Goal: Transaction & Acquisition: Purchase product/service

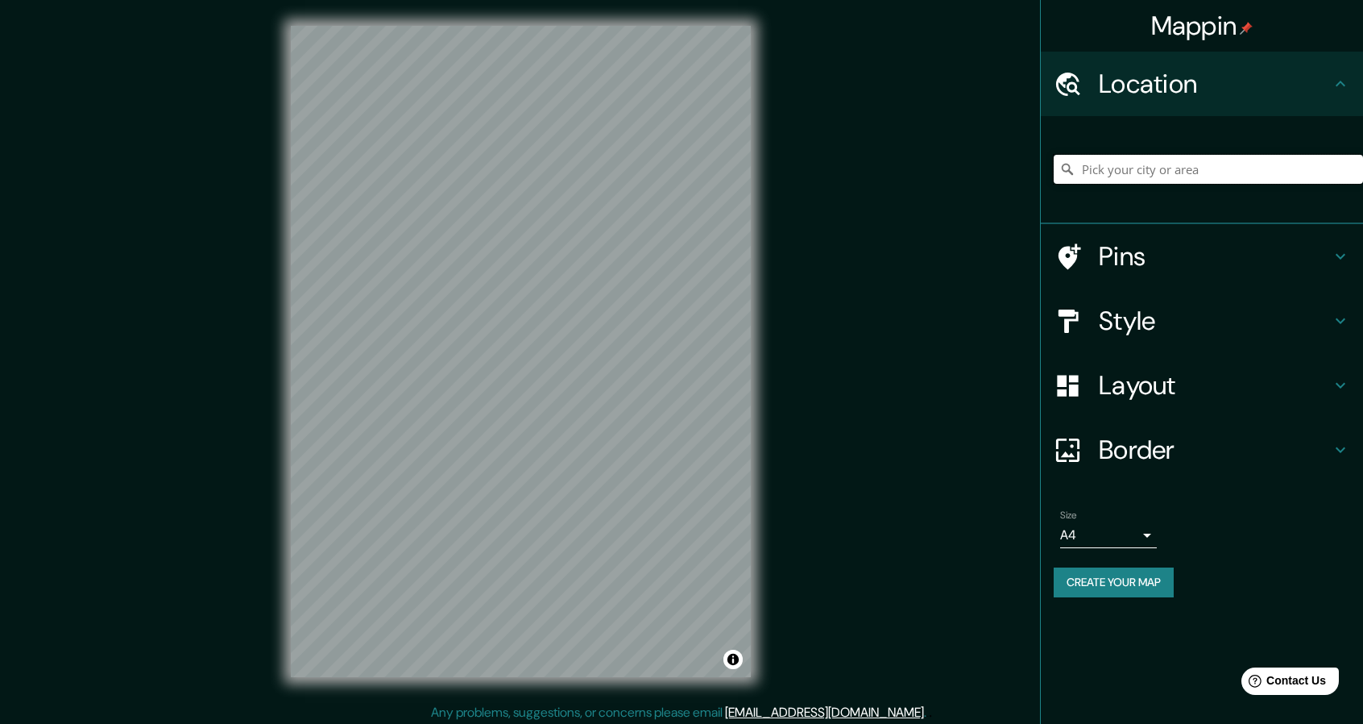
click at [1280, 181] on input "Pick your city or area" at bounding box center [1208, 169] width 309 height 29
click at [1225, 172] on input "Pick your city or area" at bounding box center [1208, 169] width 309 height 29
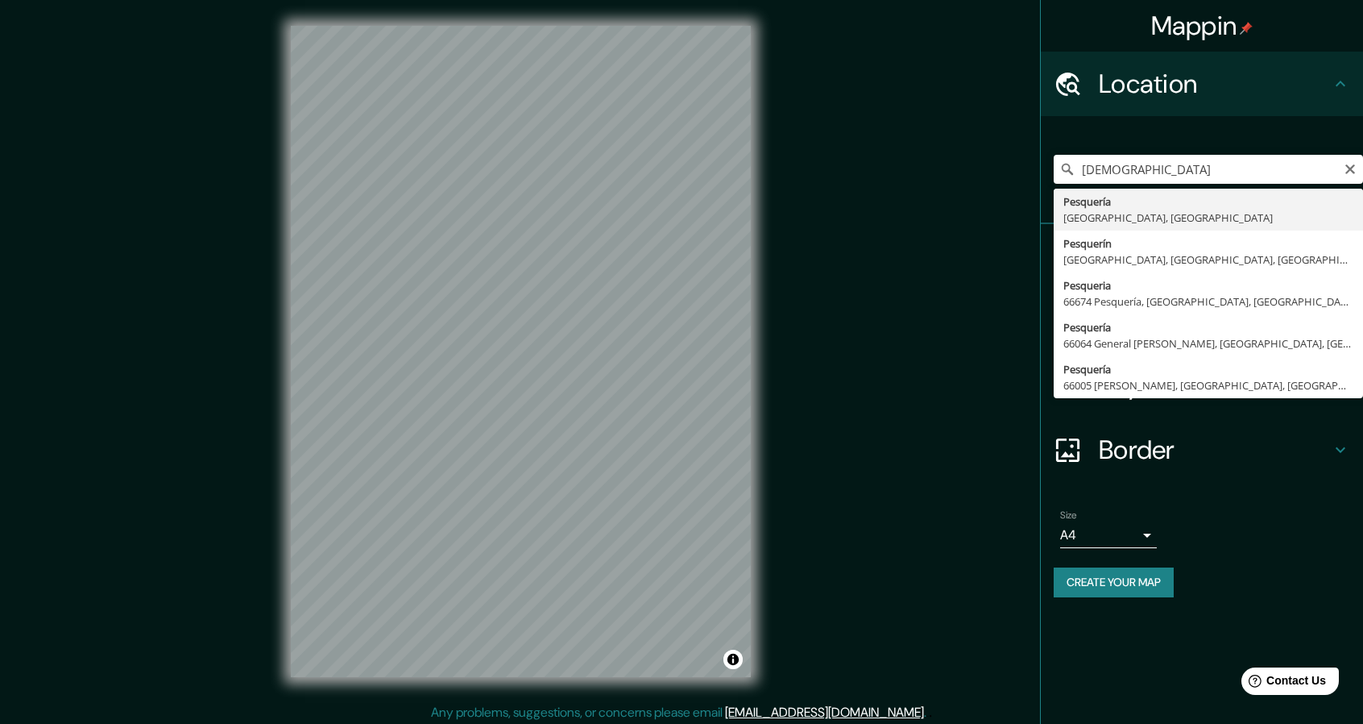
type input "Pesquería, [GEOGRAPHIC_DATA], [GEOGRAPHIC_DATA]"
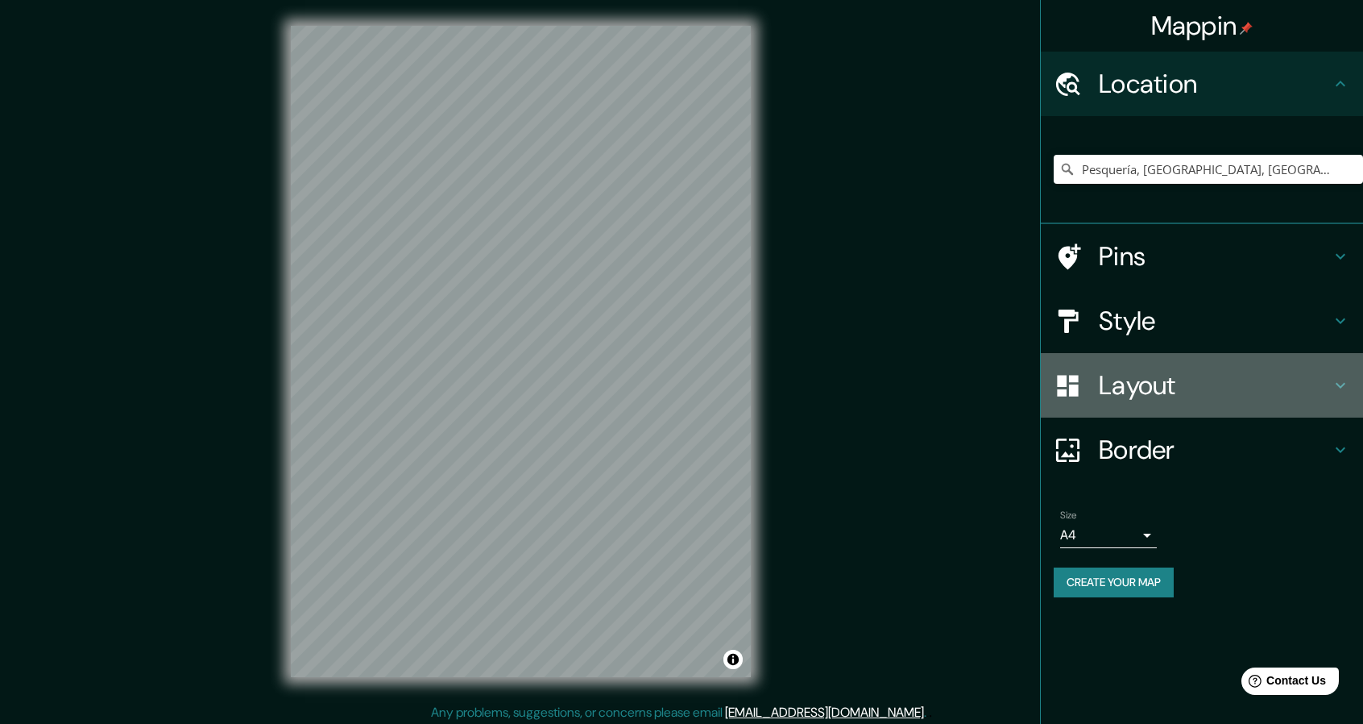
click at [1263, 388] on h4 "Layout" at bounding box center [1215, 385] width 232 height 32
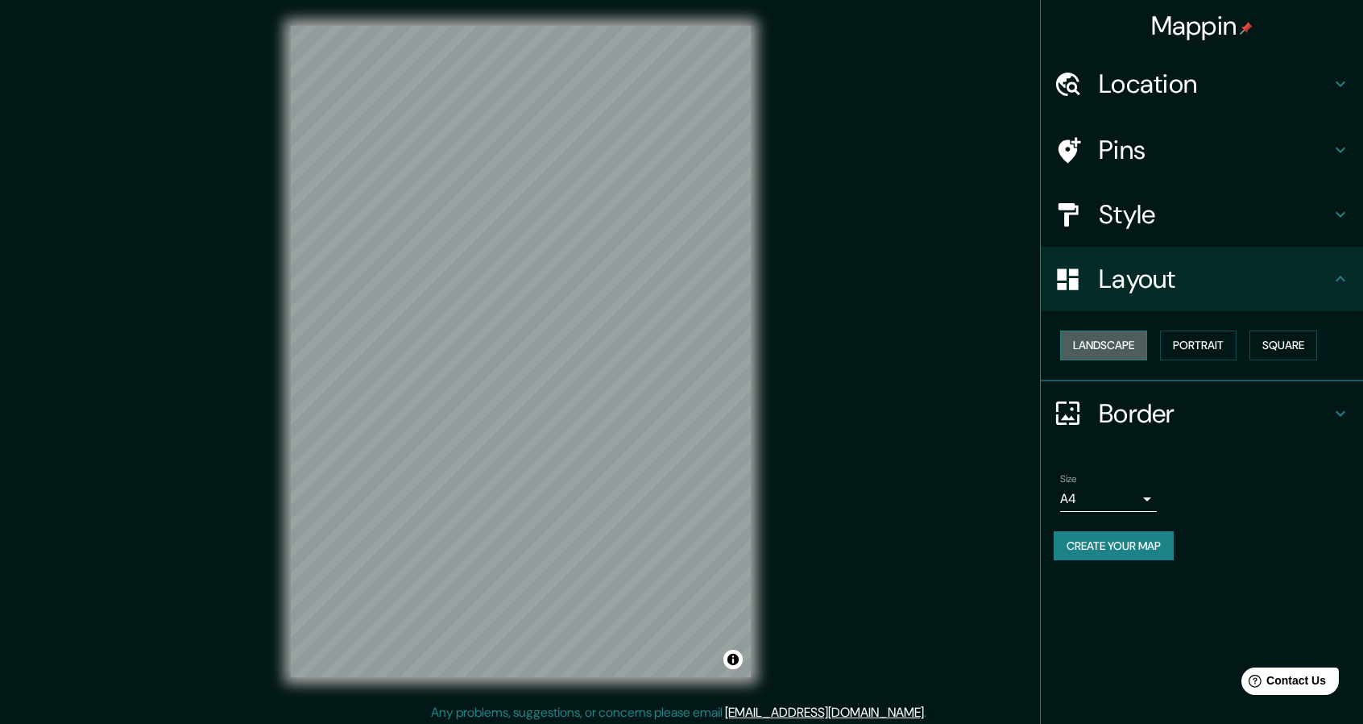
click at [1105, 339] on button "Landscape" at bounding box center [1103, 345] width 87 height 30
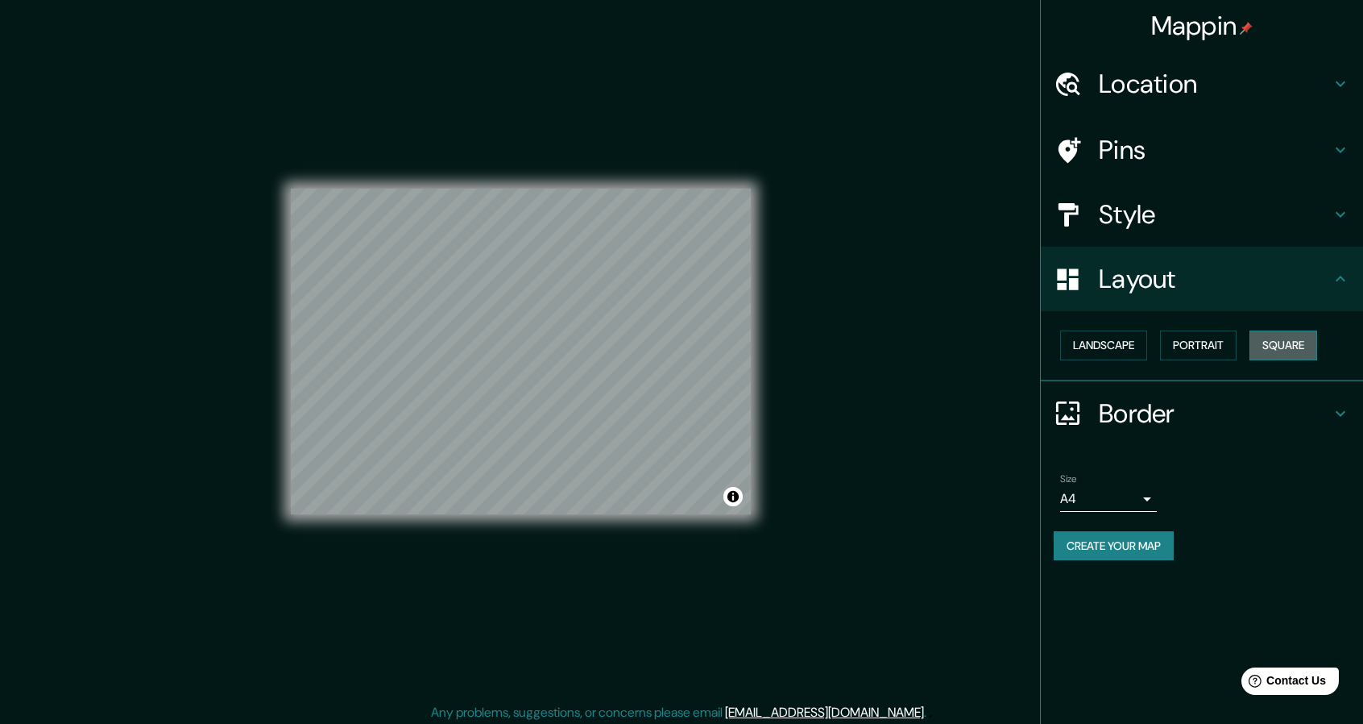
click at [1299, 351] on button "Square" at bounding box center [1284, 345] width 68 height 30
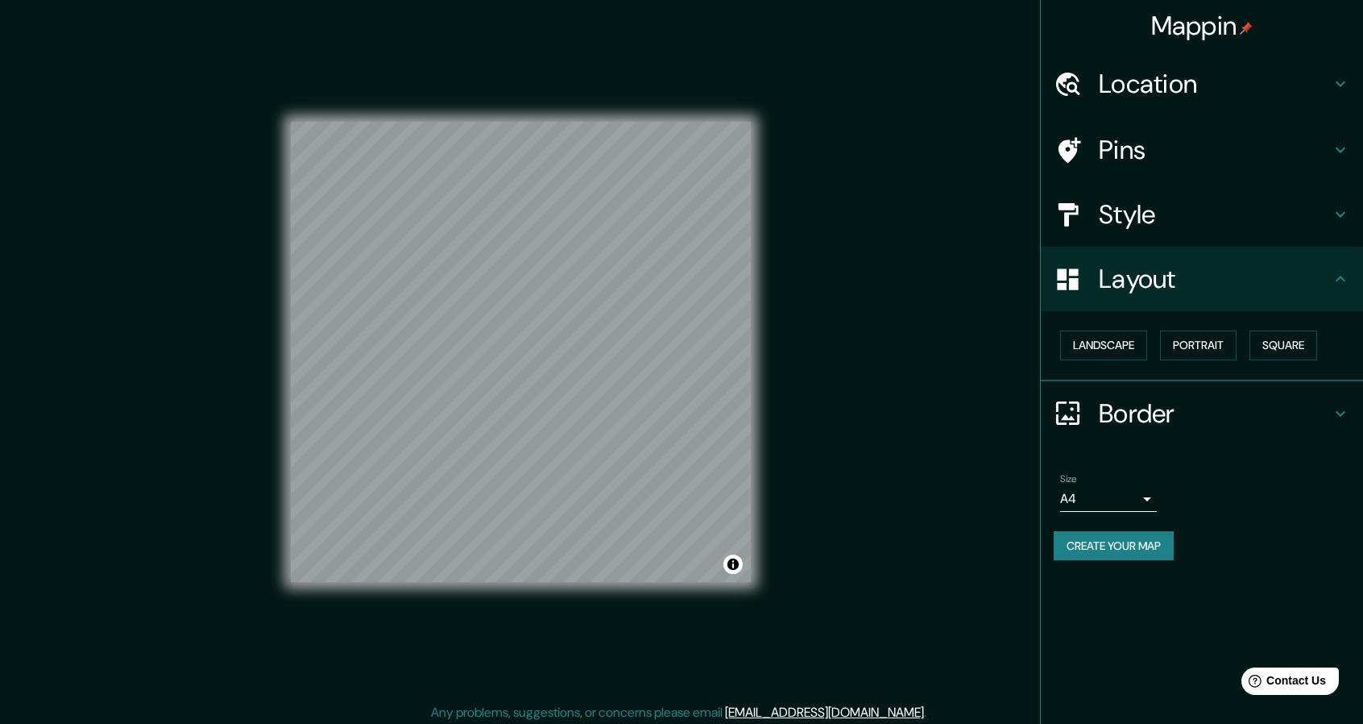
click at [1289, 228] on h4 "Style" at bounding box center [1215, 214] width 232 height 32
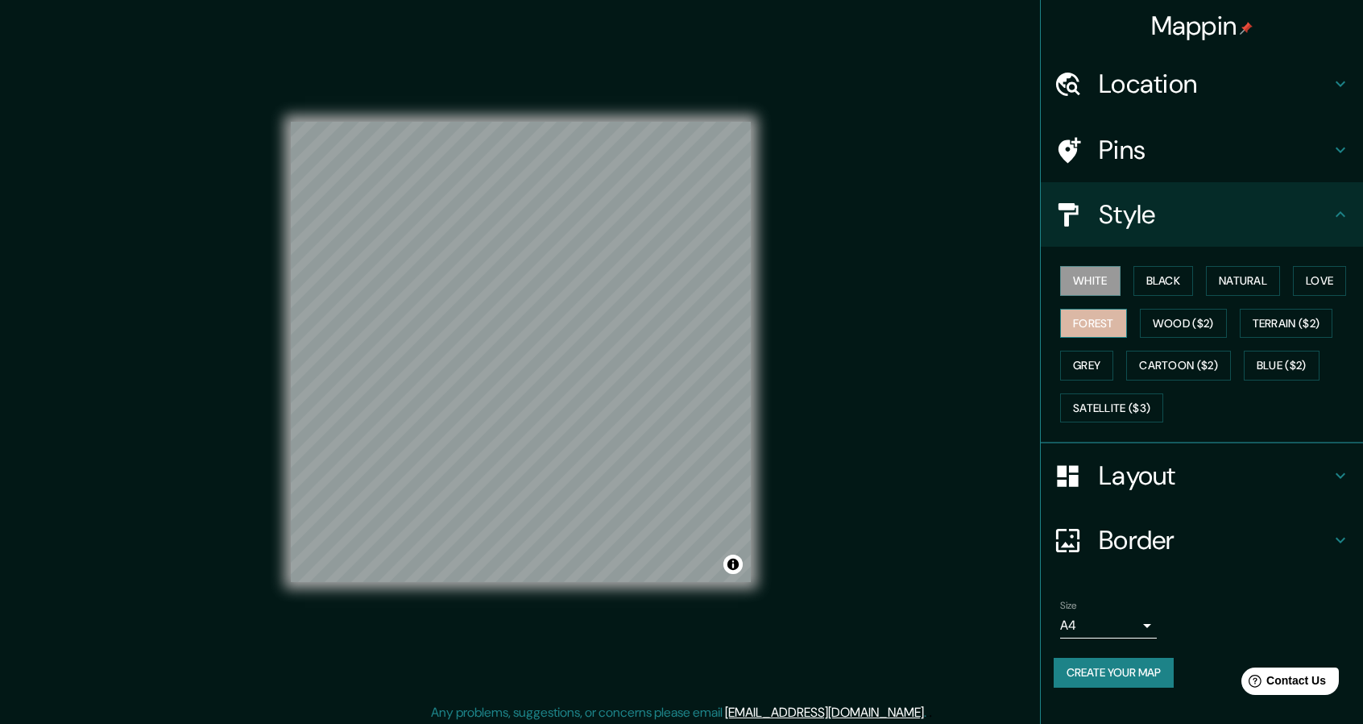
click at [1101, 318] on button "Forest" at bounding box center [1093, 324] width 67 height 30
click at [1181, 285] on button "Black" at bounding box center [1164, 281] width 60 height 30
drag, startPoint x: 1288, startPoint y: 273, endPoint x: 1273, endPoint y: 277, distance: 15.1
click at [1275, 276] on div "White Black Natural Love Forest Wood ($2) Terrain ($2) Grey Cartoon ($2) Blue (…" at bounding box center [1208, 343] width 309 height 169
click at [1263, 280] on button "Natural" at bounding box center [1243, 281] width 74 height 30
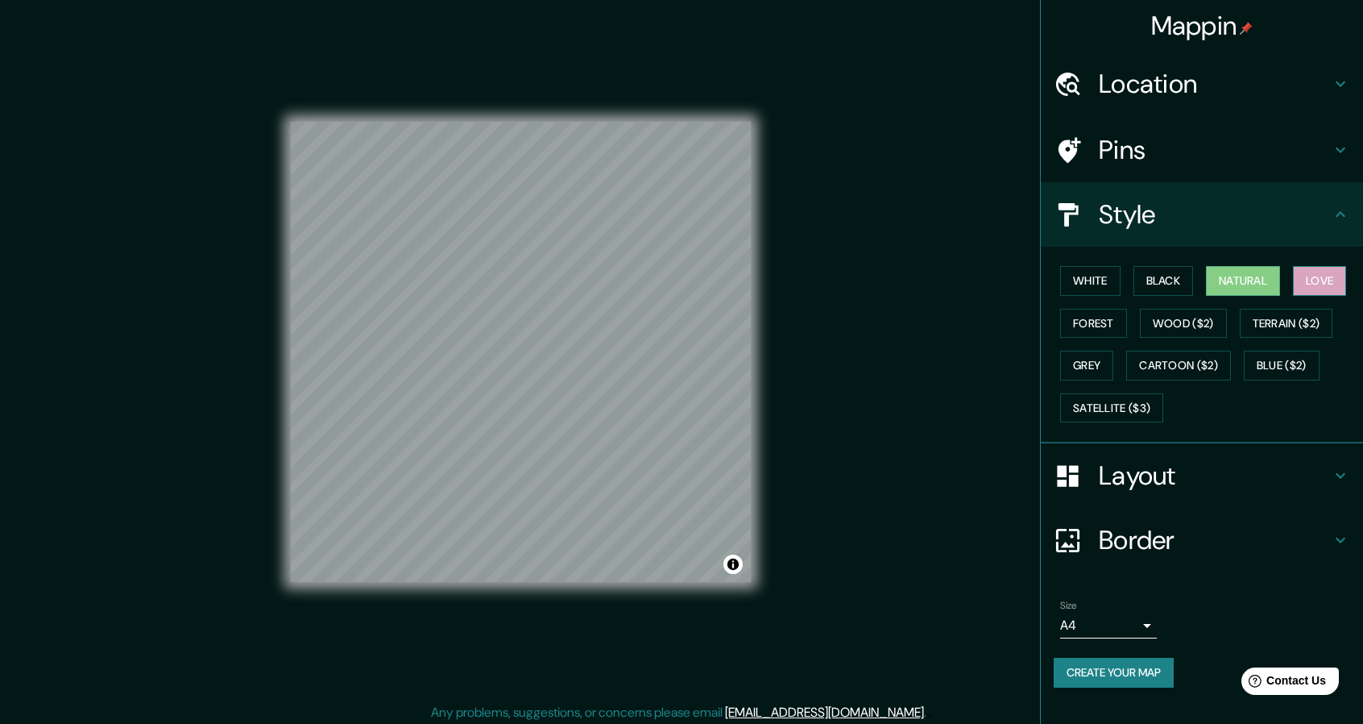
click at [1313, 284] on button "Love" at bounding box center [1319, 281] width 53 height 30
click at [1104, 312] on button "Forest" at bounding box center [1093, 324] width 67 height 30
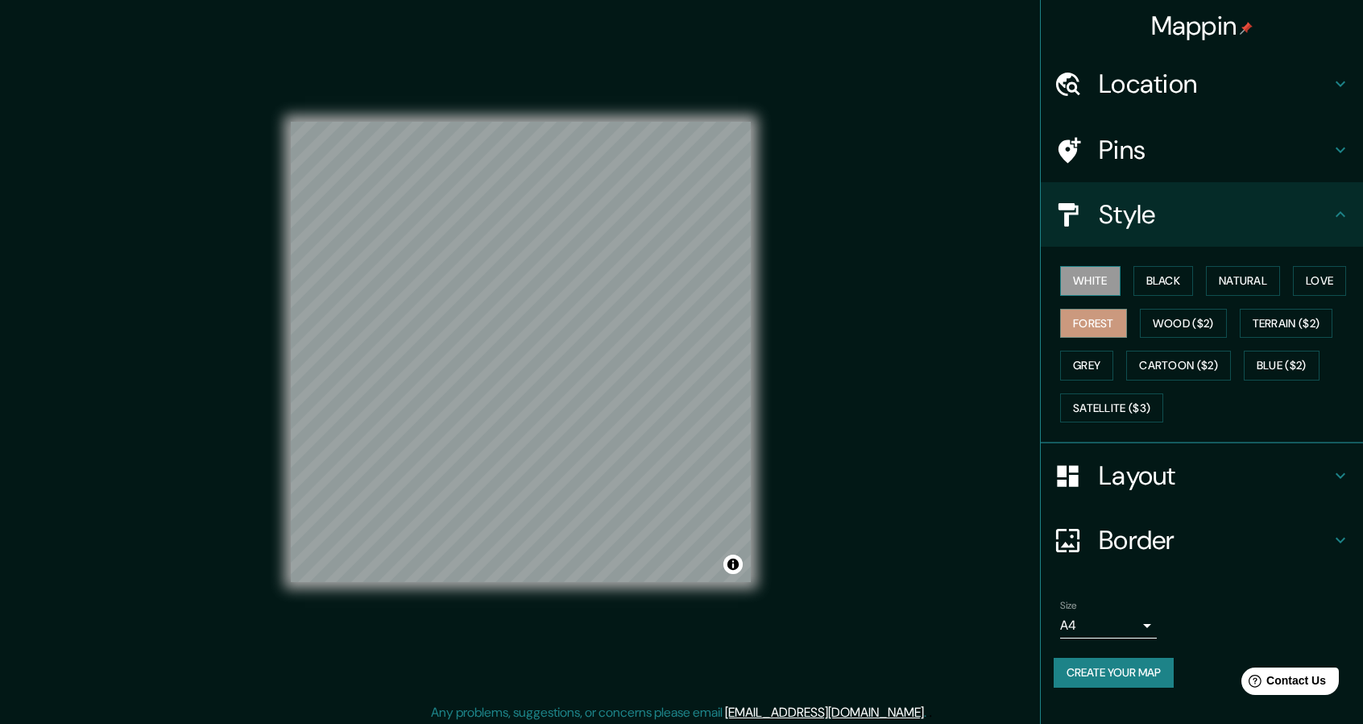
click at [1106, 286] on button "White" at bounding box center [1090, 281] width 60 height 30
click at [1152, 281] on button "Black" at bounding box center [1164, 281] width 60 height 30
click at [1184, 316] on button "Wood ($2)" at bounding box center [1183, 324] width 87 height 30
click at [1088, 318] on button "Forest" at bounding box center [1093, 324] width 67 height 30
click at [863, 359] on div "Mappin Location [GEOGRAPHIC_DATA], [GEOGRAPHIC_DATA], [GEOGRAPHIC_DATA] Pins St…" at bounding box center [681, 364] width 1363 height 728
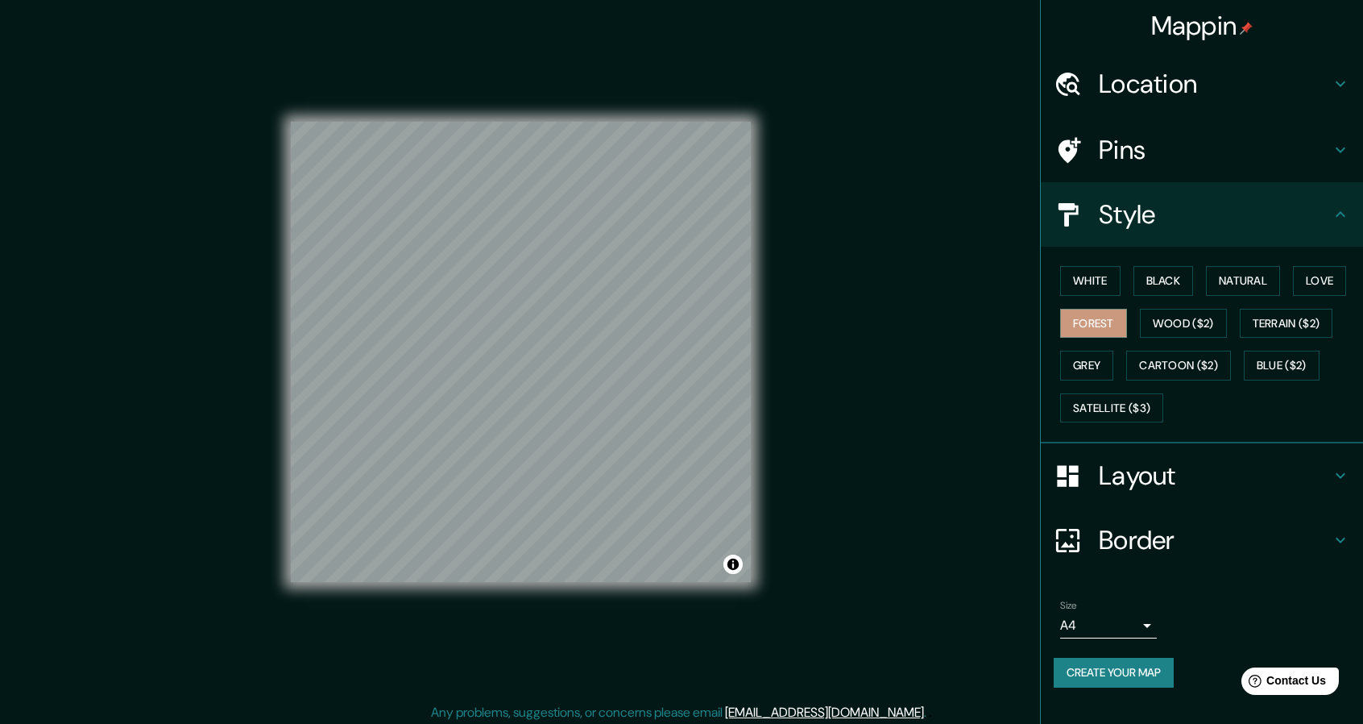
click at [1188, 150] on h4 "Pins" at bounding box center [1215, 150] width 232 height 32
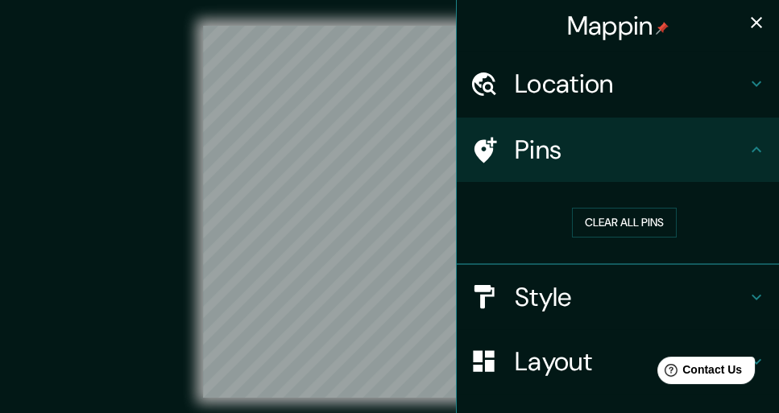
drag, startPoint x: 1303, startPoint y: 1, endPoint x: 108, endPoint y: 98, distance: 1198.9
click at [108, 98] on div "© Mapbox © OpenStreetMap Improve this map" at bounding box center [389, 212] width 701 height 372
click at [756, 23] on icon "button" at bounding box center [756, 22] width 19 height 19
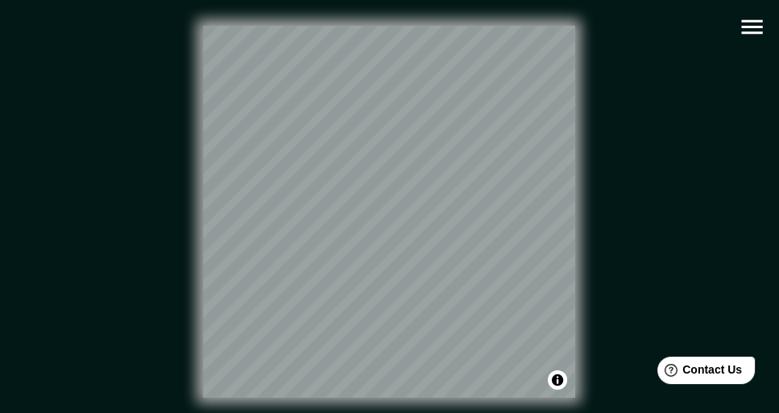
click at [738, 23] on icon "button" at bounding box center [752, 27] width 28 height 28
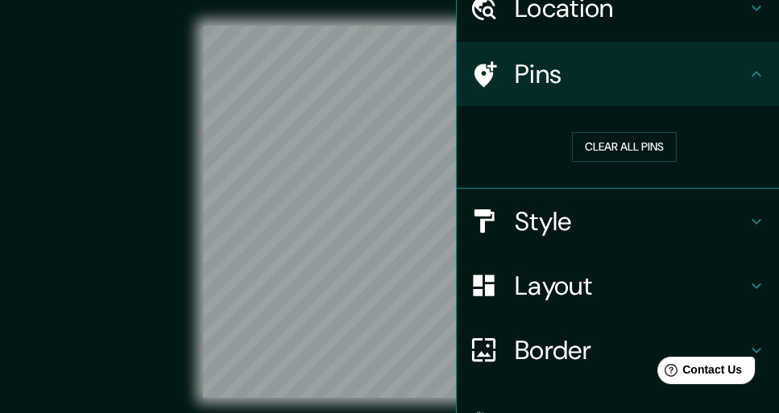
scroll to position [177, 0]
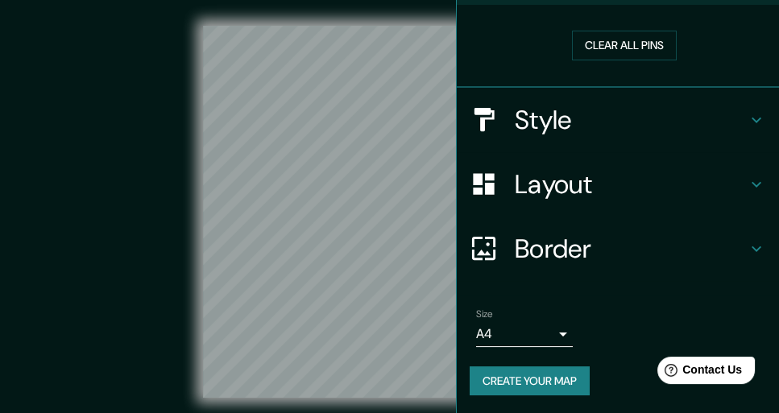
click at [542, 374] on button "Create your map" at bounding box center [530, 382] width 120 height 30
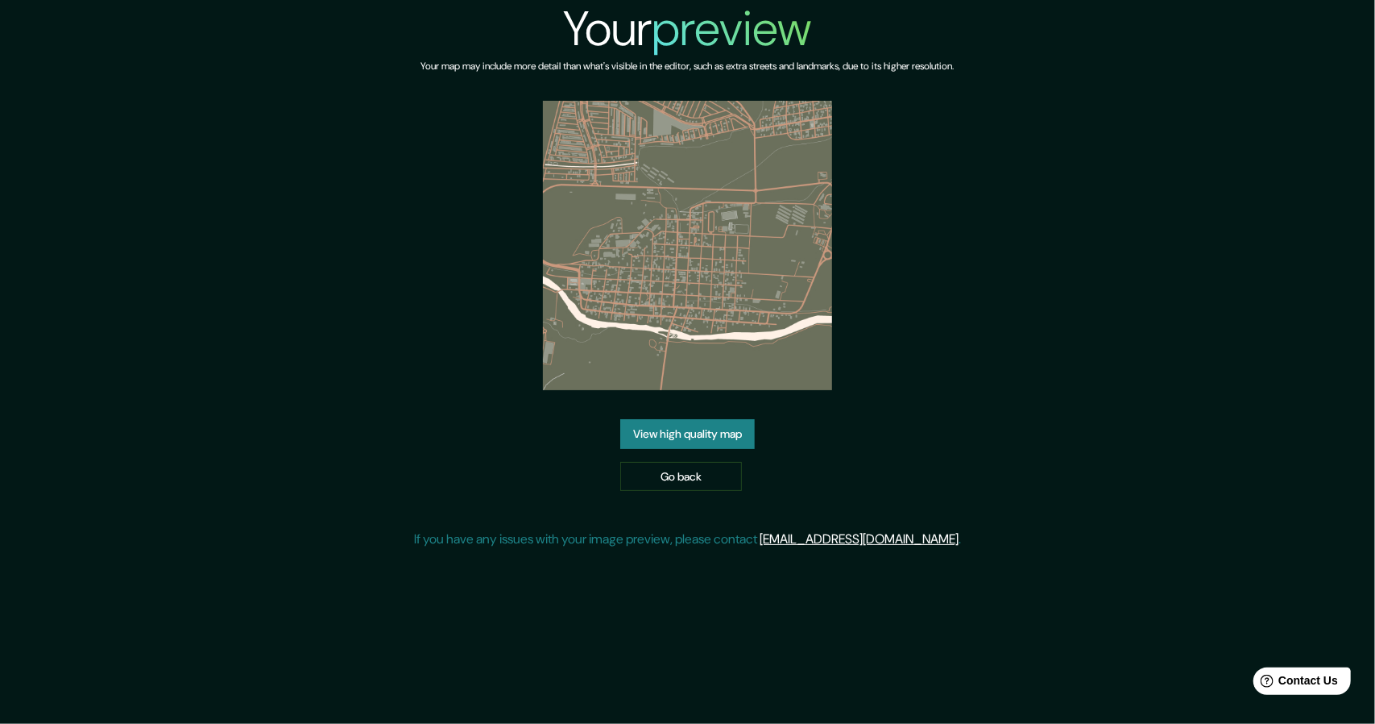
drag, startPoint x: 676, startPoint y: 0, endPoint x: 725, endPoint y: 446, distance: 448.3
click at [725, 413] on link "View high quality map" at bounding box center [687, 434] width 135 height 30
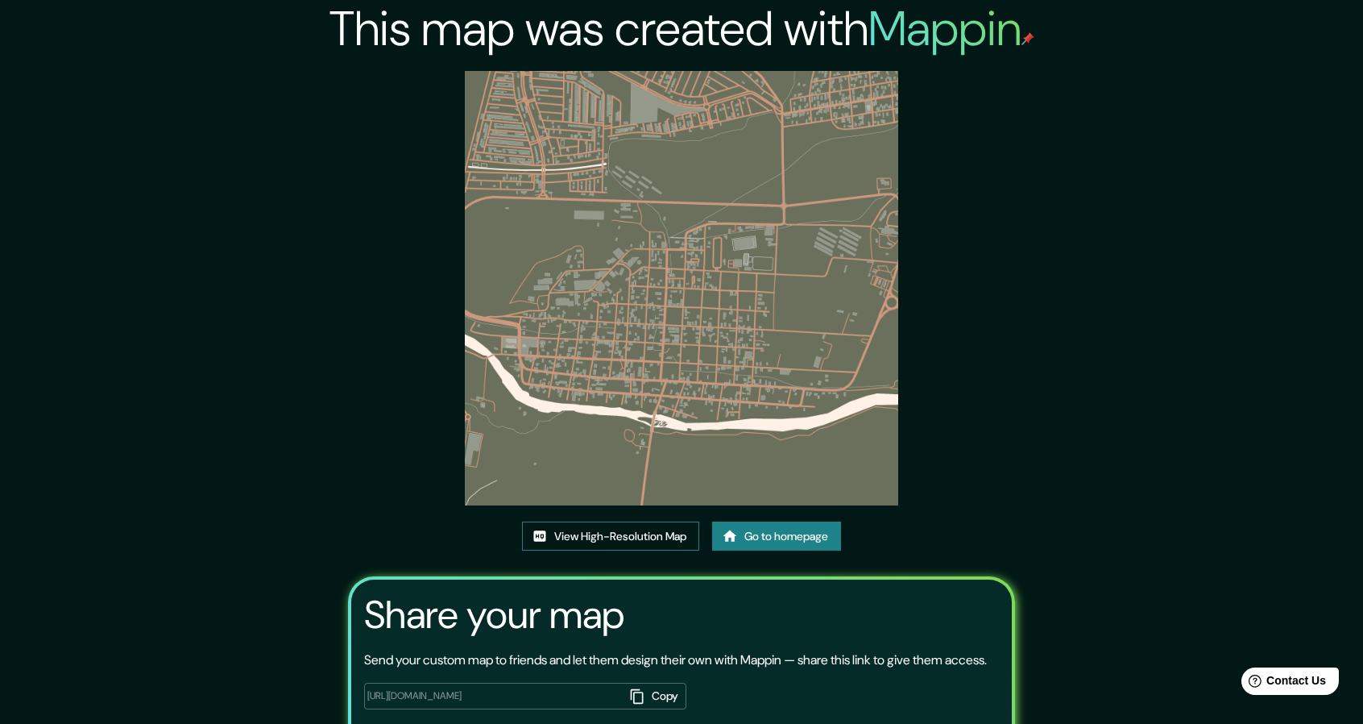
click at [659, 413] on link "View High-Resolution Map" at bounding box center [610, 536] width 177 height 30
